Goal: Consume media (video, audio)

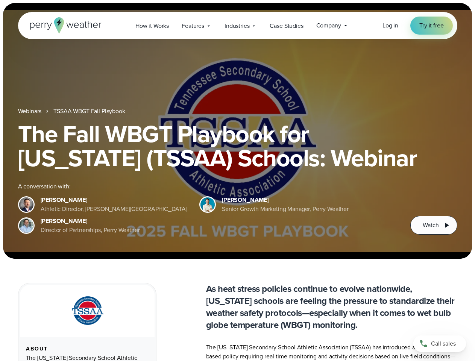
click at [237, 180] on div "The Fall WBGT Playbook for [US_STATE] (TSSAA) Schools: Webinar A conversation w…" at bounding box center [237, 178] width 439 height 113
click at [237, 26] on span "Industries" at bounding box center [236, 25] width 25 height 9
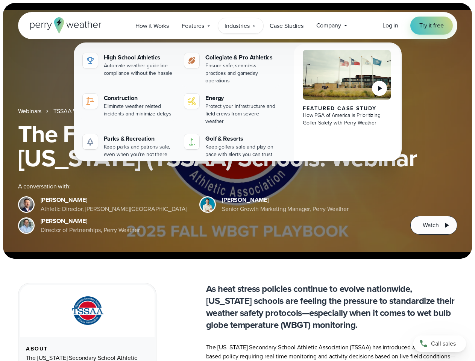
click at [237, 131] on h1 "The Fall WBGT Playbook for [US_STATE] (TSSAA) Schools: Webinar" at bounding box center [237, 146] width 439 height 48
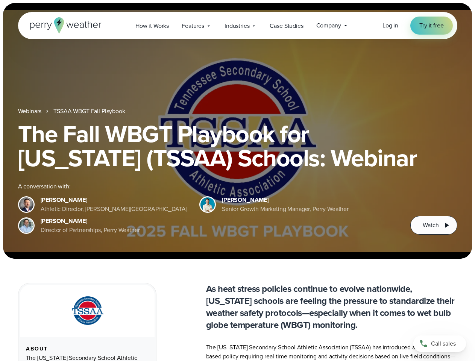
click at [90, 111] on link "TSSAA WBGT Fall Playbook" at bounding box center [88, 111] width 71 height 9
click at [433, 225] on span "Watch" at bounding box center [430, 225] width 16 height 9
